Goal: Task Accomplishment & Management: Manage account settings

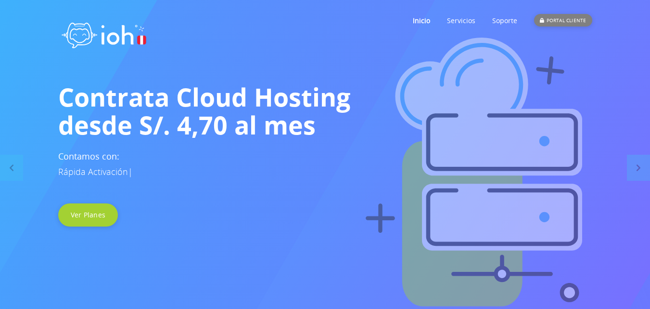
click at [556, 17] on div "PORTAL CLIENTE" at bounding box center [563, 20] width 58 height 13
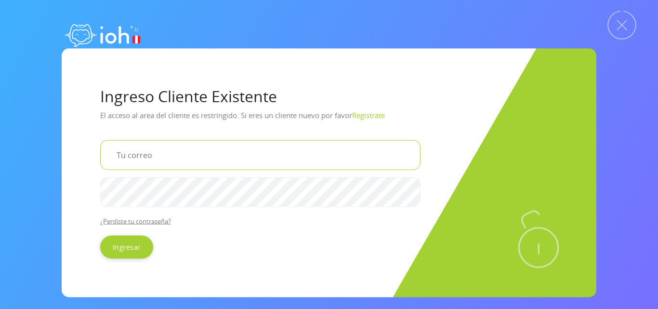
click at [171, 156] on input "email" at bounding box center [260, 155] width 320 height 30
type input "[EMAIL_ADDRESS][DOMAIN_NAME]"
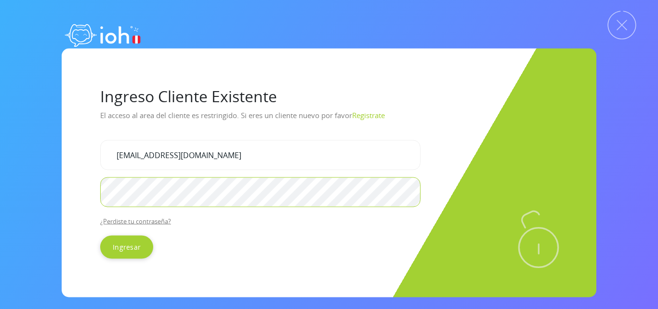
click at [100, 235] on input "Ingresar" at bounding box center [126, 246] width 53 height 23
